Goal: Task Accomplishment & Management: Manage account settings

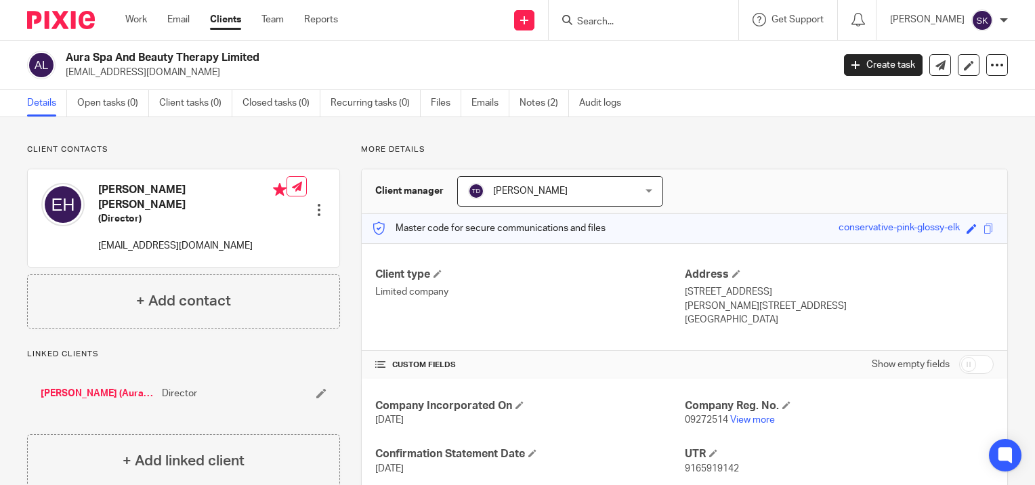
scroll to position [87, 0]
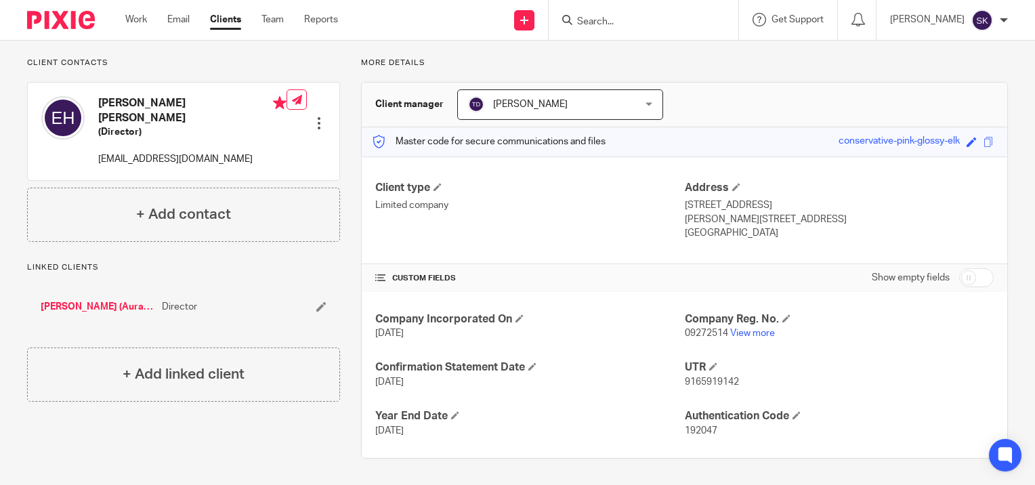
click at [652, 22] on input "Search" at bounding box center [637, 22] width 122 height 12
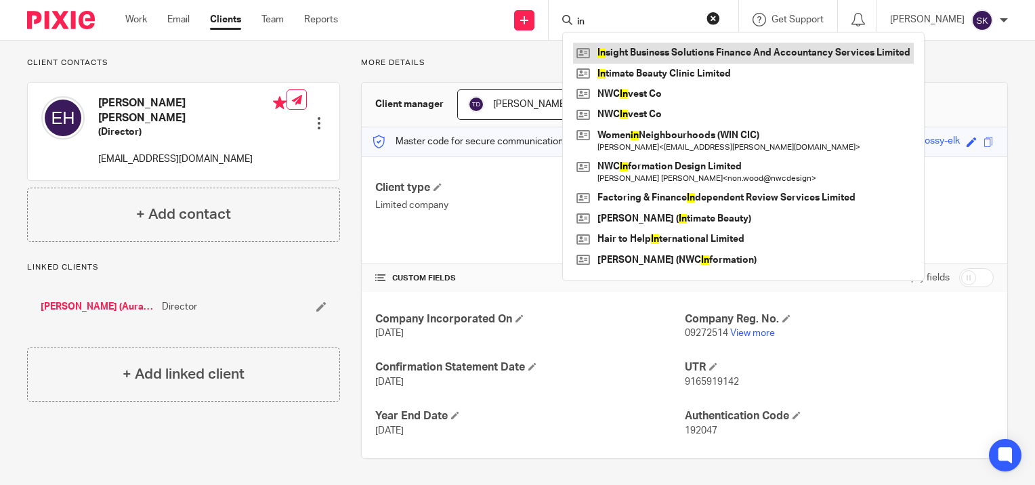
type input "in"
click at [662, 54] on link at bounding box center [743, 53] width 341 height 20
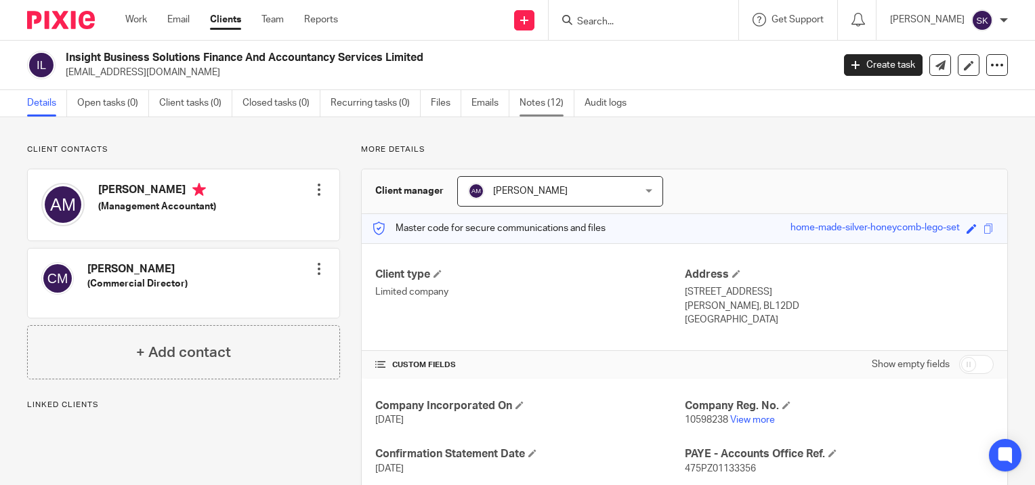
click at [532, 106] on link "Notes (12)" at bounding box center [546, 103] width 55 height 26
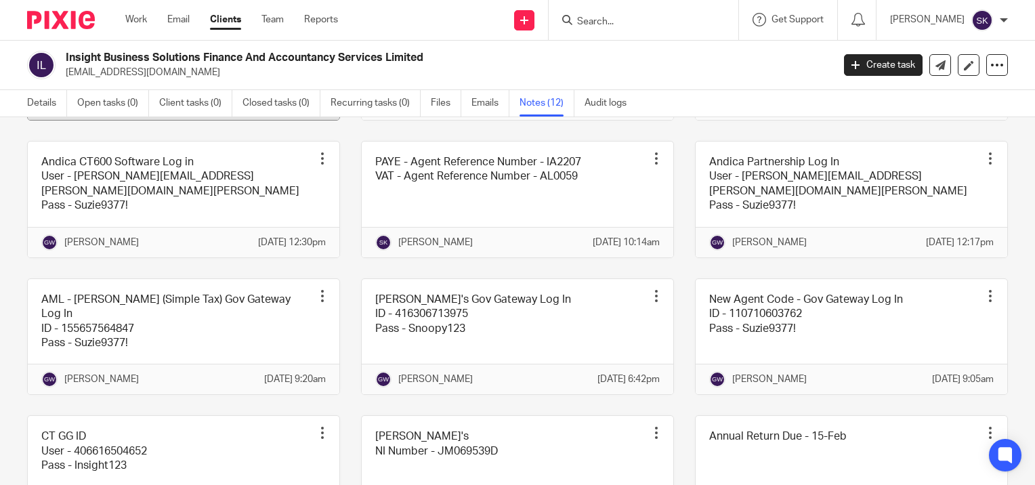
scroll to position [207, 0]
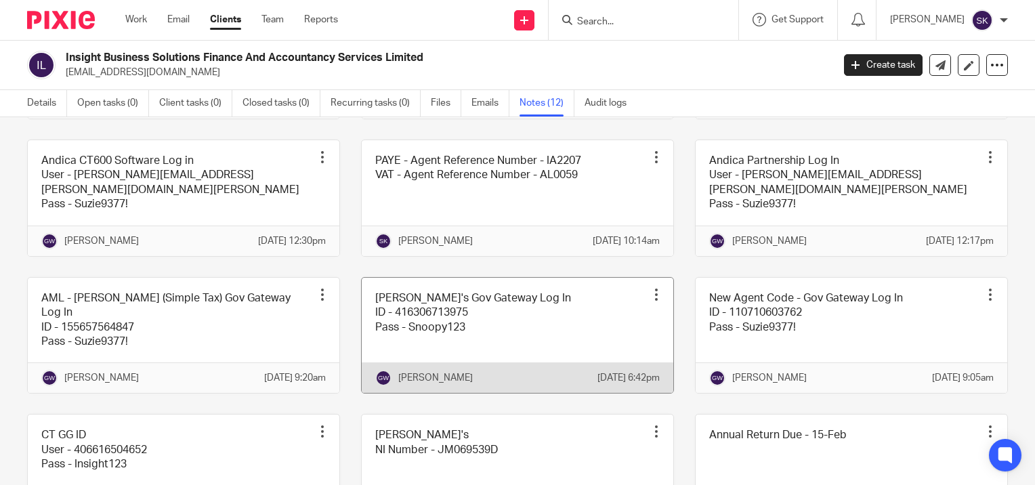
click at [649, 301] on div at bounding box center [656, 295] width 14 height 14
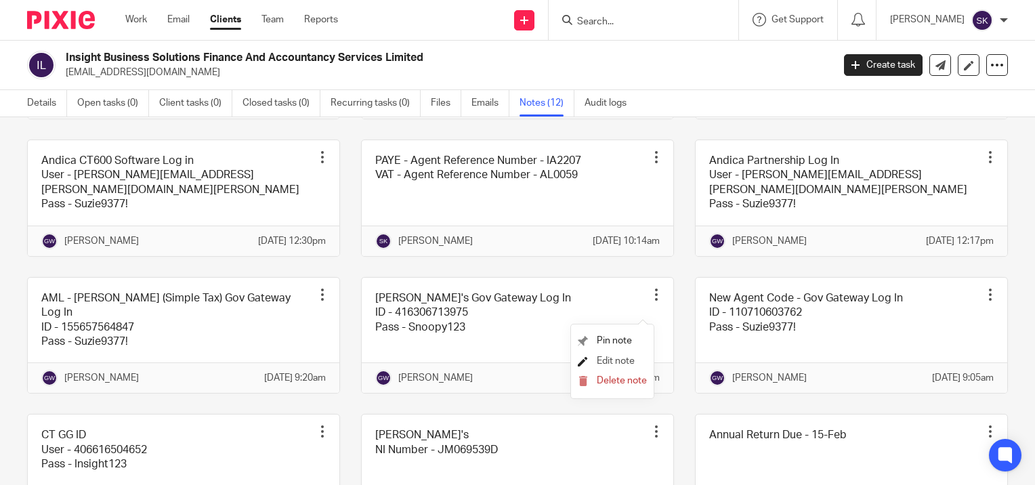
click at [594, 363] on link "Edit note" at bounding box center [606, 360] width 57 height 9
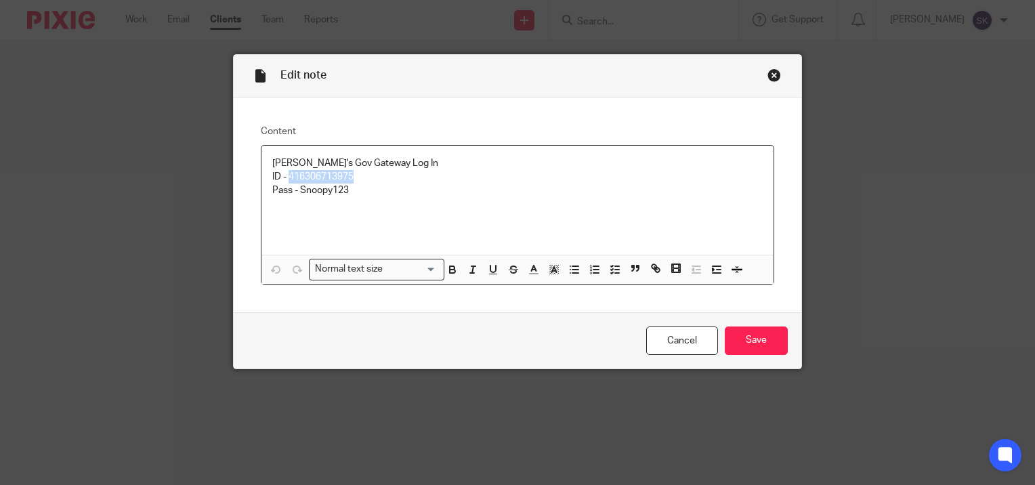
drag, startPoint x: 358, startPoint y: 180, endPoint x: 286, endPoint y: 179, distance: 72.5
click at [286, 179] on p "ID - 416306713975" at bounding box center [517, 177] width 490 height 14
copy p "416306713975"
